Goal: Information Seeking & Learning: Check status

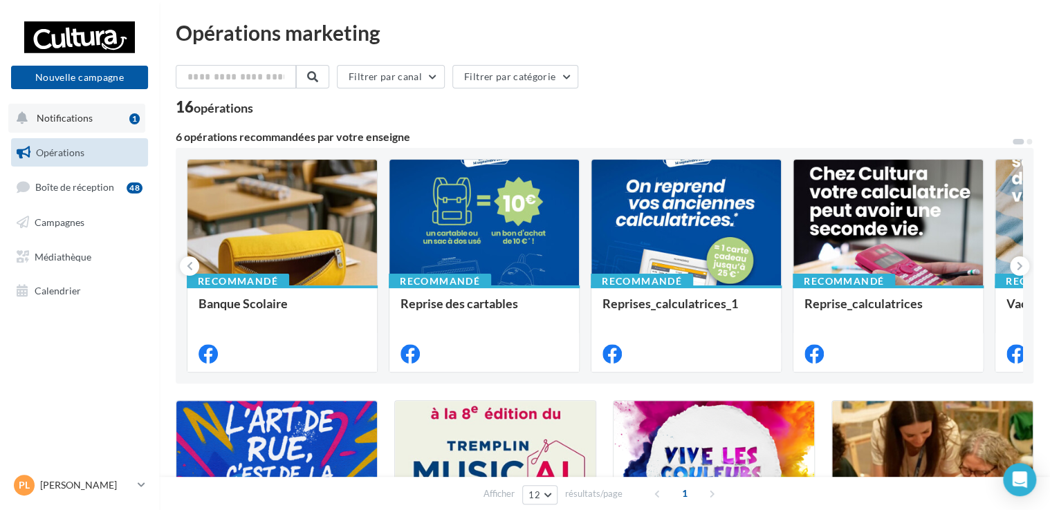
click at [74, 112] on span "Notifications" at bounding box center [65, 118] width 56 height 12
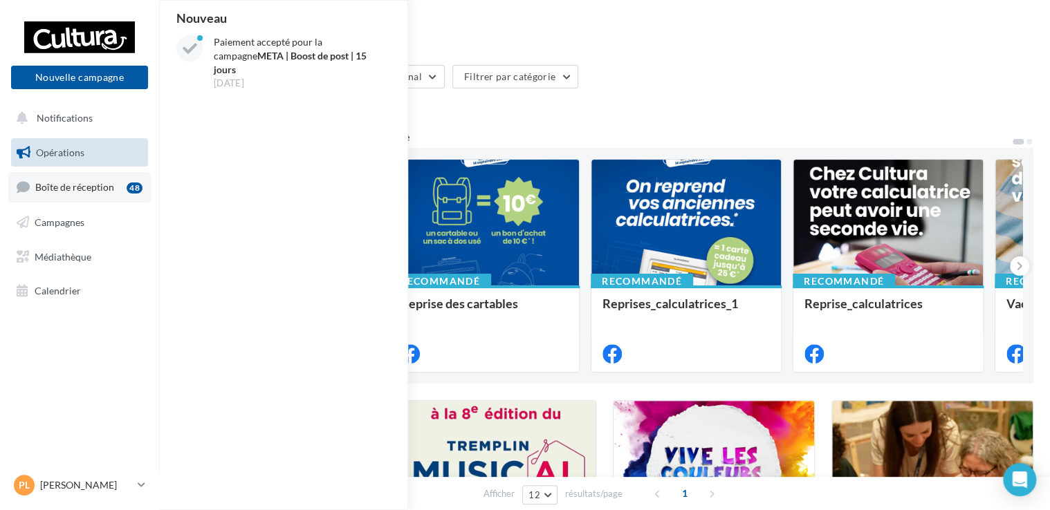
click at [75, 183] on span "Boîte de réception" at bounding box center [74, 187] width 79 height 12
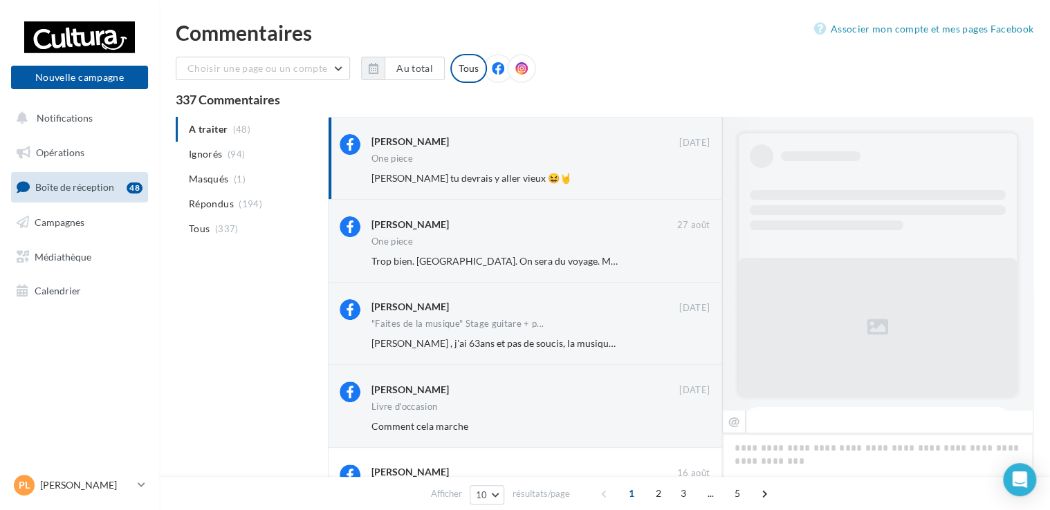
scroll to position [670, 0]
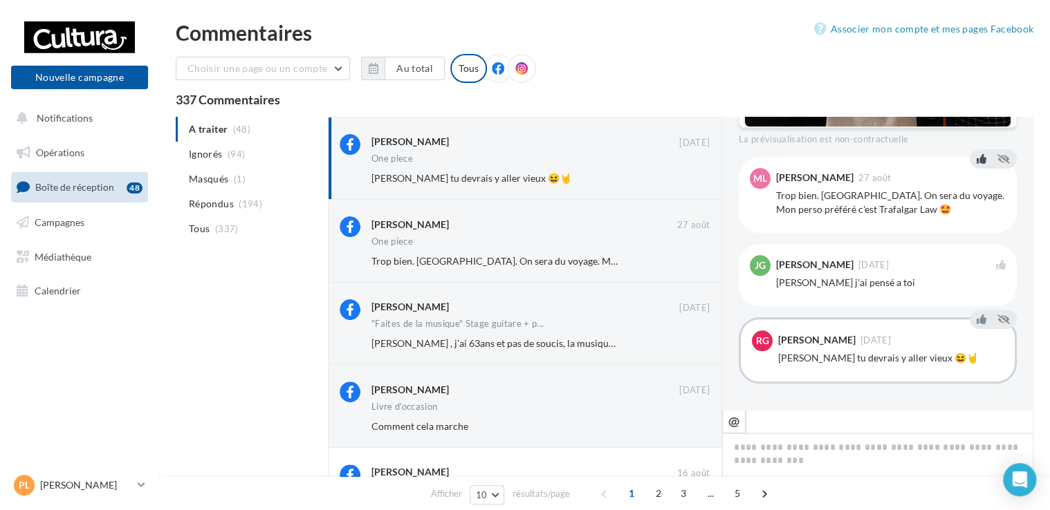
click at [977, 158] on icon at bounding box center [982, 159] width 10 height 10
click at [979, 239] on button at bounding box center [981, 246] width 15 height 17
click at [977, 246] on icon at bounding box center [982, 246] width 10 height 10
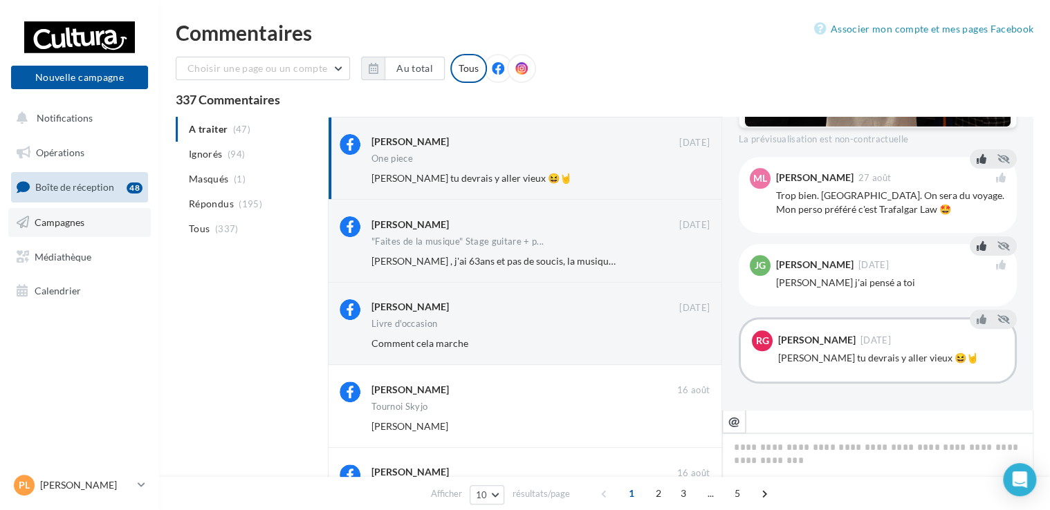
click at [71, 226] on span "Campagnes" at bounding box center [60, 223] width 50 height 12
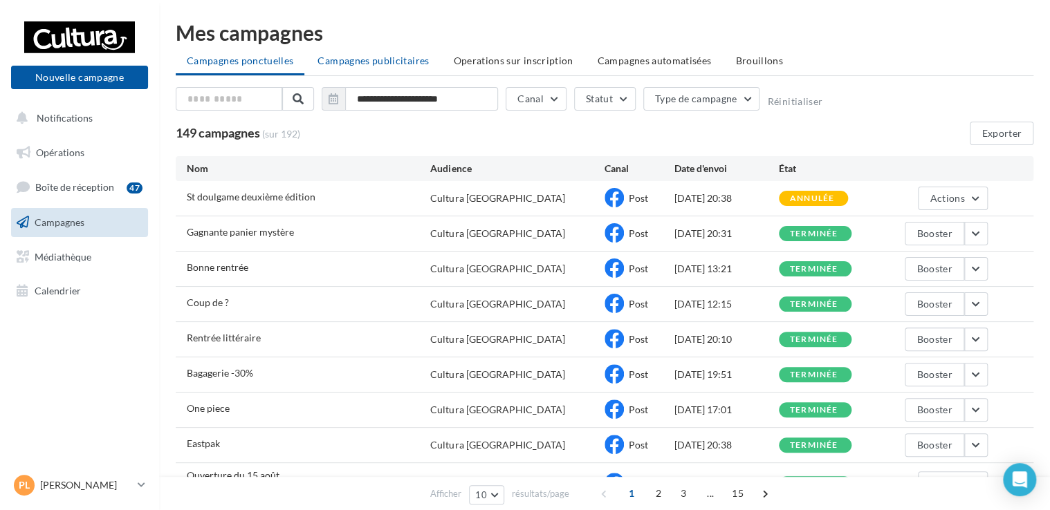
click at [381, 59] on span "Campagnes publicitaires" at bounding box center [373, 61] width 111 height 12
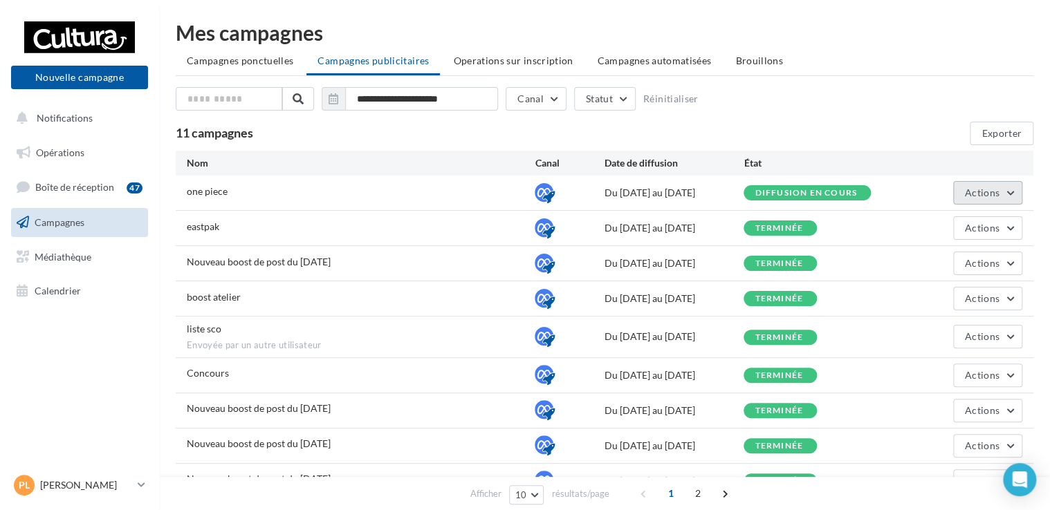
click at [971, 198] on button "Actions" at bounding box center [987, 193] width 69 height 24
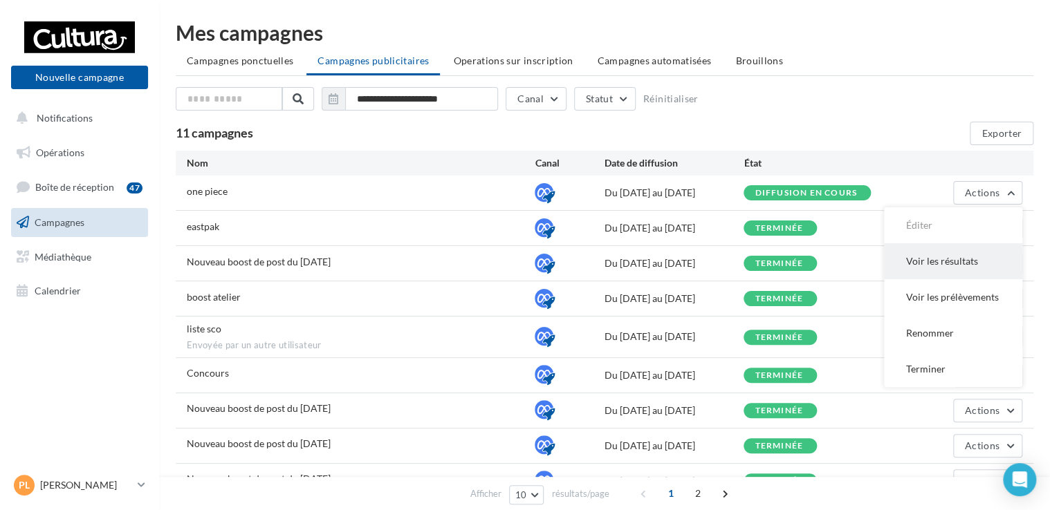
click at [939, 268] on button "Voir les résultats" at bounding box center [953, 261] width 138 height 36
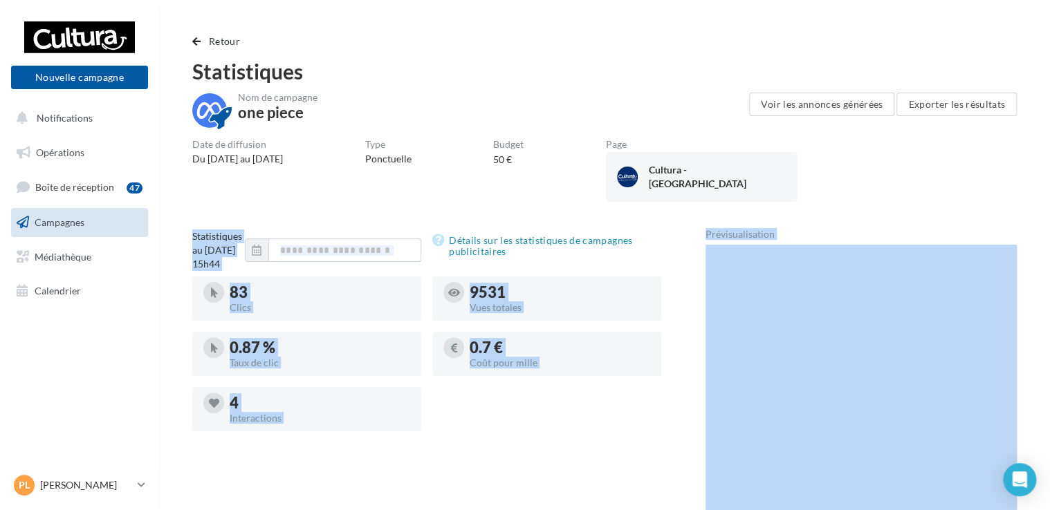
drag, startPoint x: 1042, startPoint y: 242, endPoint x: 1052, endPoint y: 192, distance: 50.9
click at [1049, 192] on html "Nouvelle campagne Nouvelle campagne Notifications Opérations Boîte de réception…" at bounding box center [525, 255] width 1050 height 510
click at [58, 116] on span "Notifications" at bounding box center [65, 118] width 56 height 12
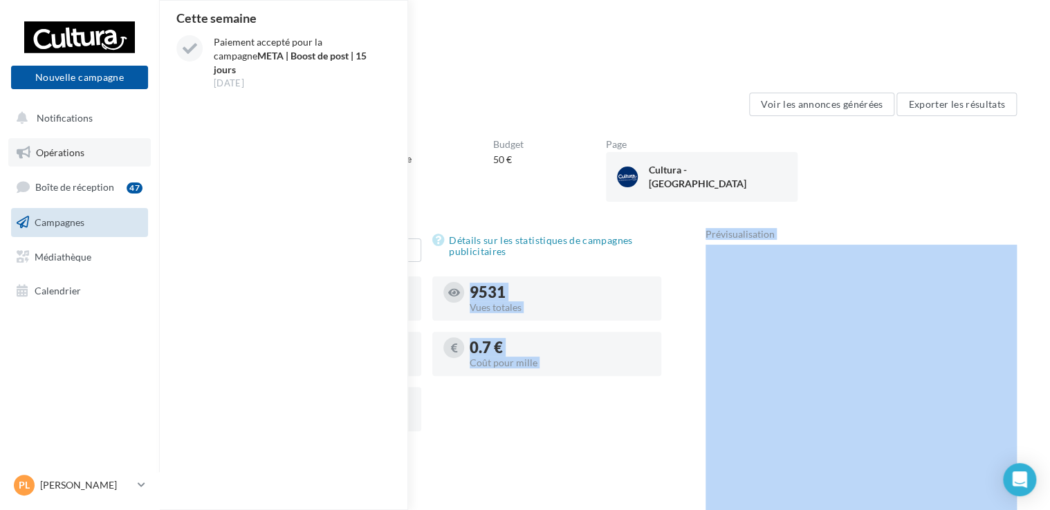
click at [53, 151] on span "Opérations" at bounding box center [60, 153] width 48 height 12
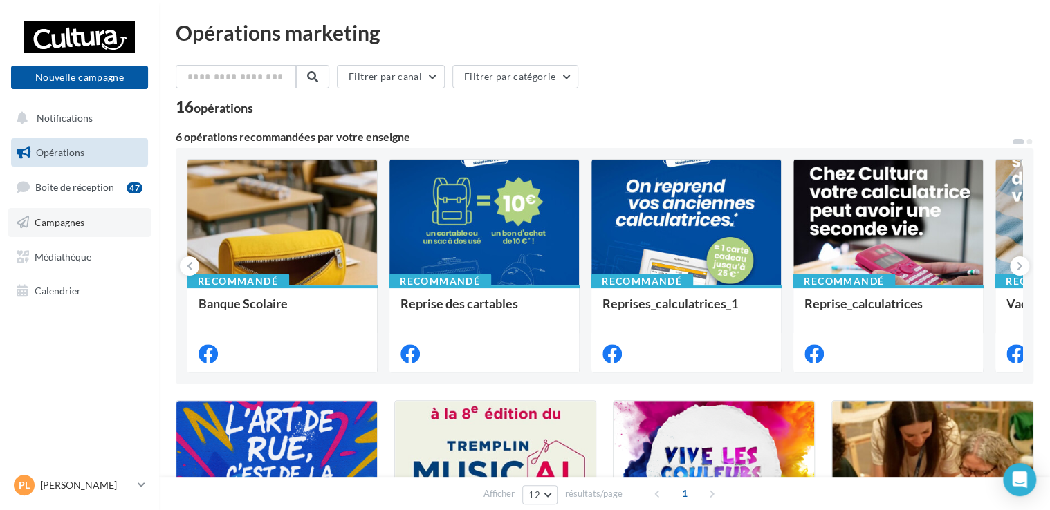
click at [87, 219] on link "Campagnes" at bounding box center [79, 222] width 142 height 29
